Goal: Transaction & Acquisition: Obtain resource

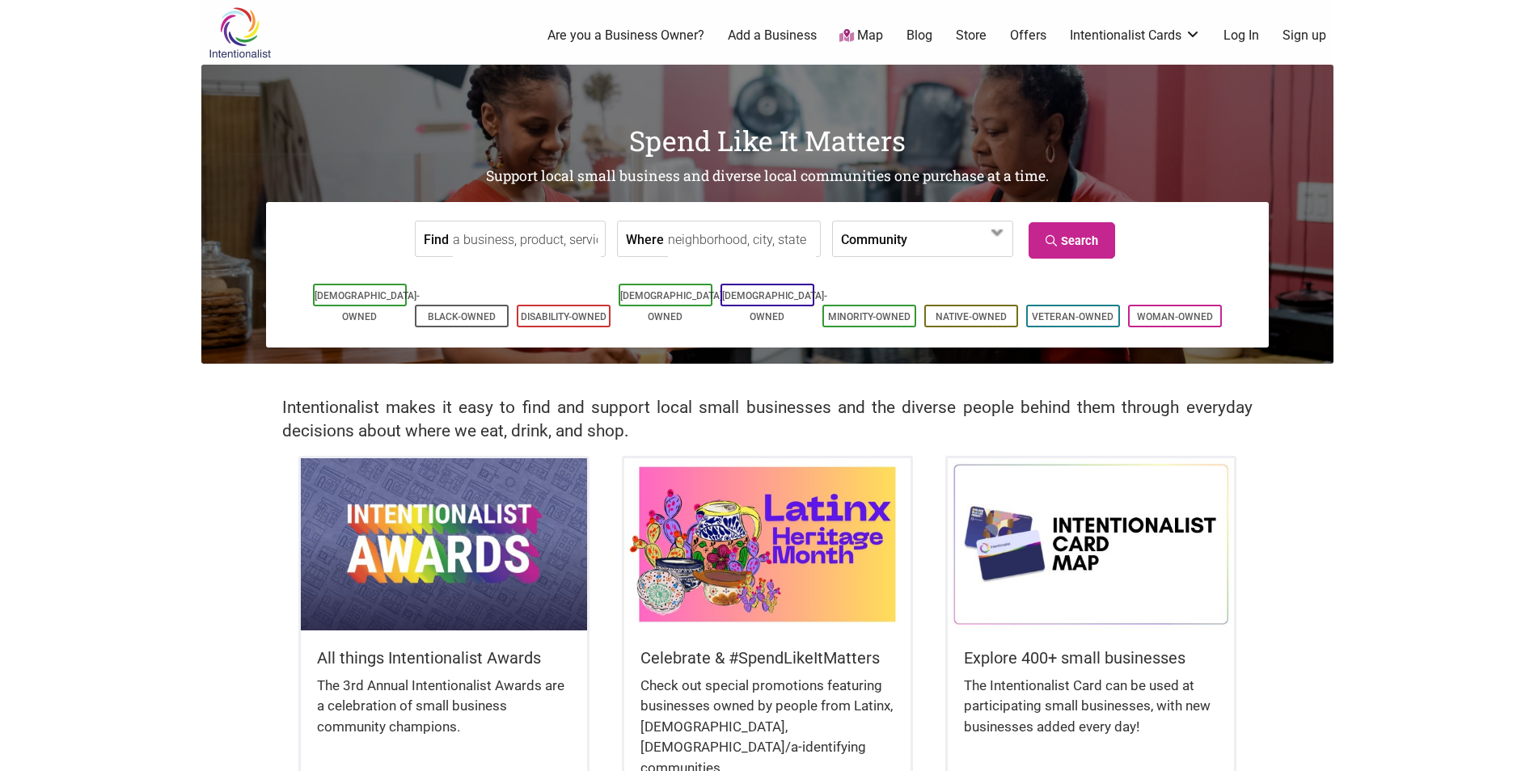
click at [1034, 38] on link "Offers" at bounding box center [1028, 36] width 36 height 18
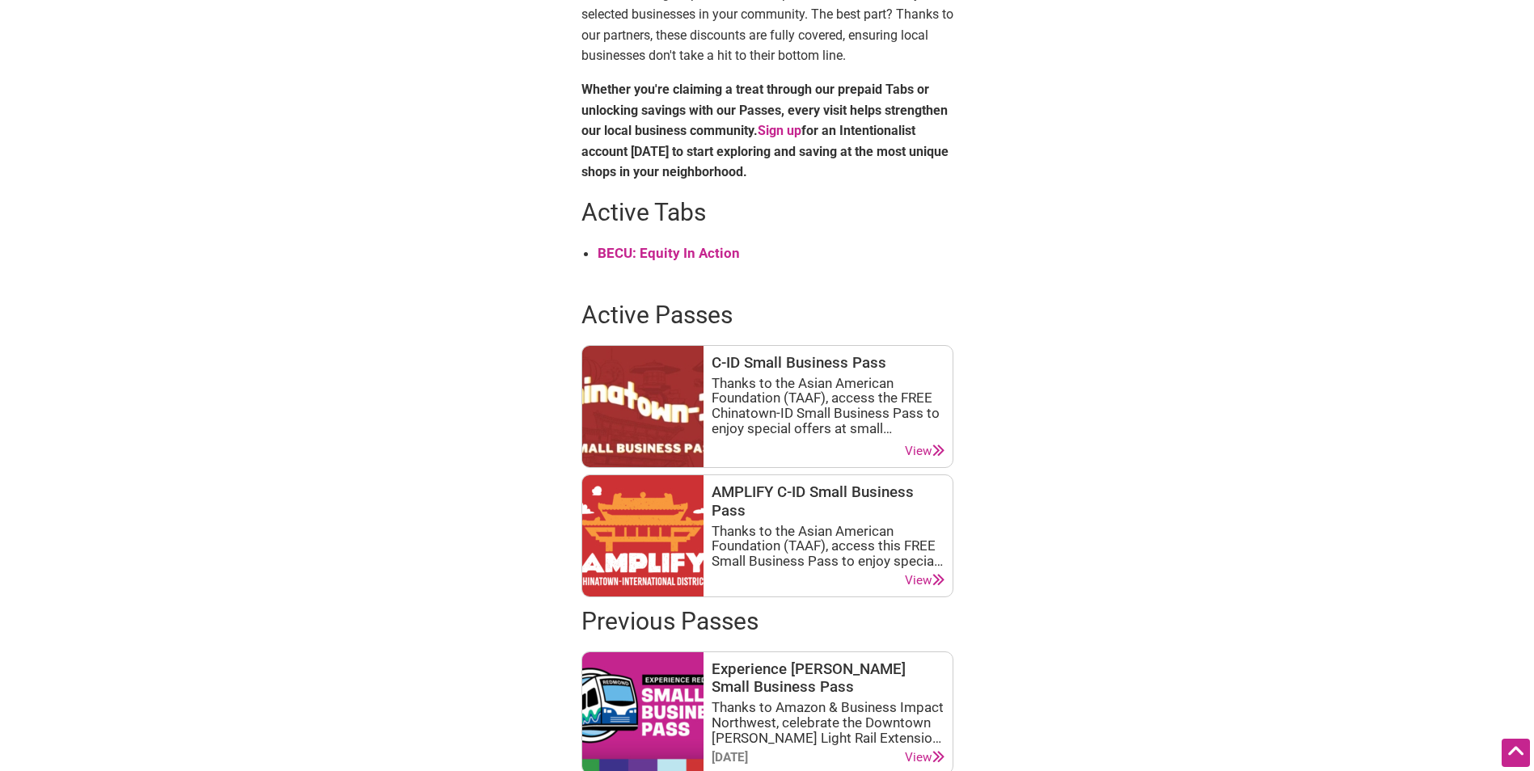
scroll to position [647, 0]
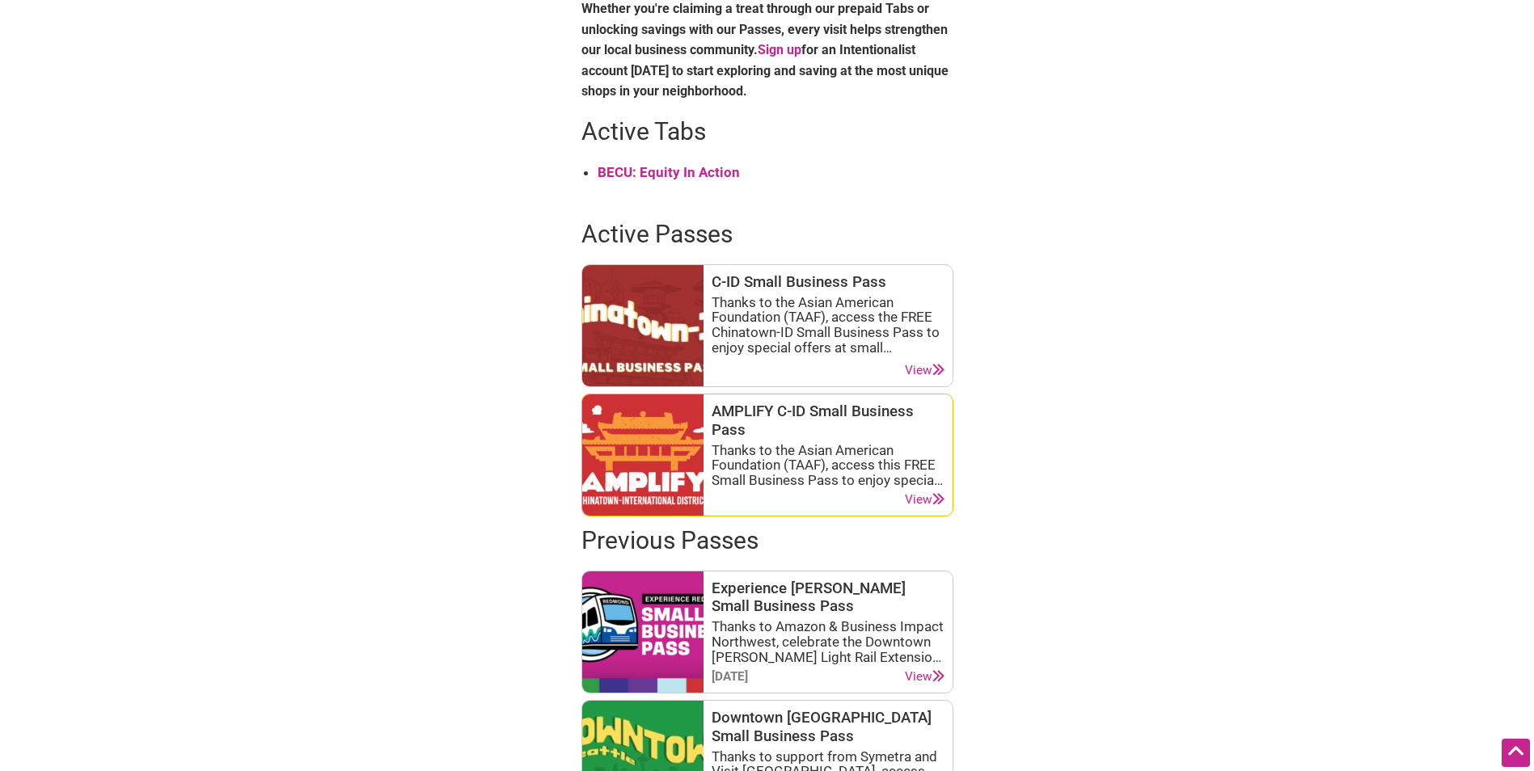
click at [923, 492] on link "View" at bounding box center [925, 499] width 40 height 15
